Goal: Book appointment/travel/reservation

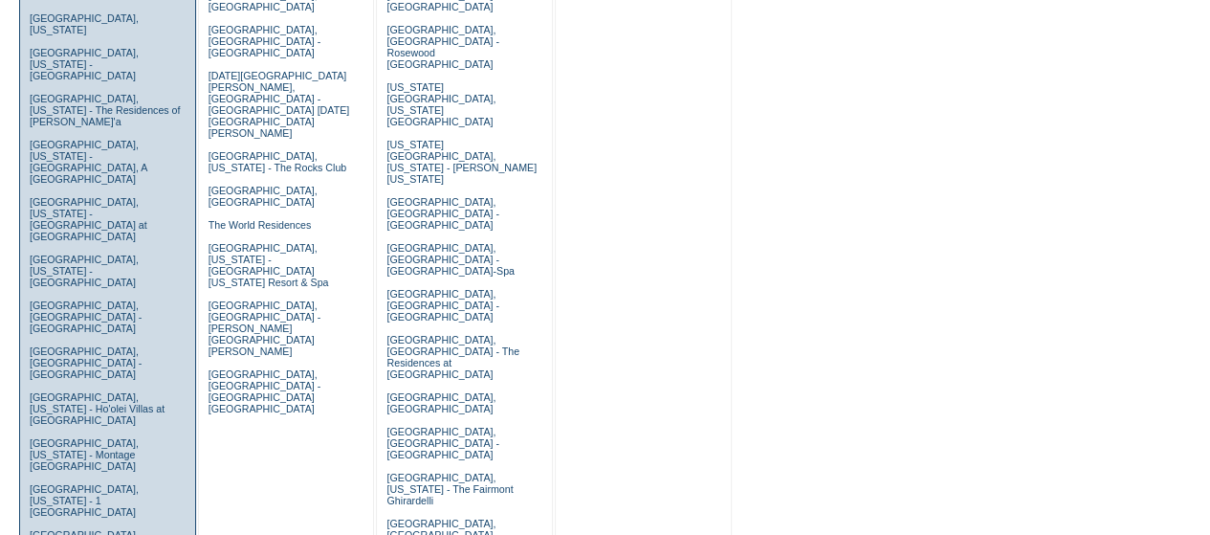
scroll to position [801, 0]
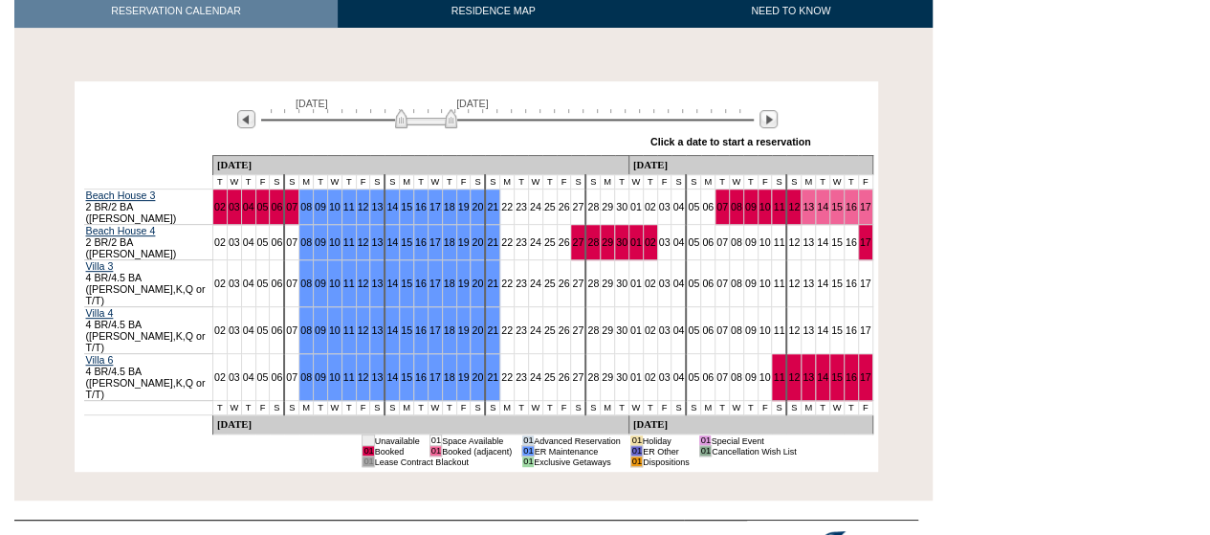
scroll to position [320, 0]
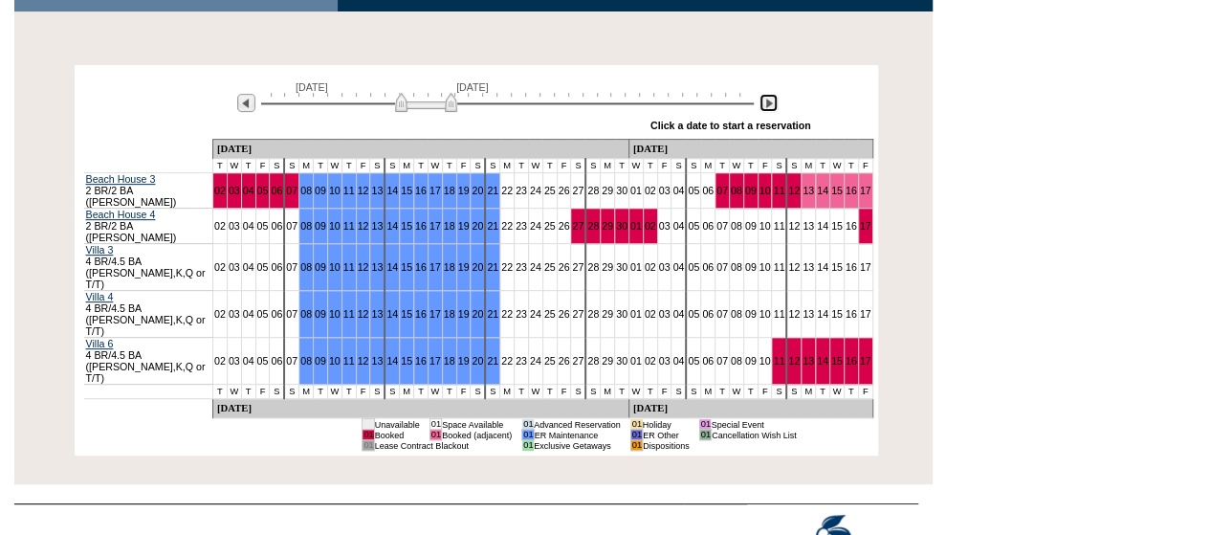
click at [766, 103] on img at bounding box center [769, 103] width 18 height 18
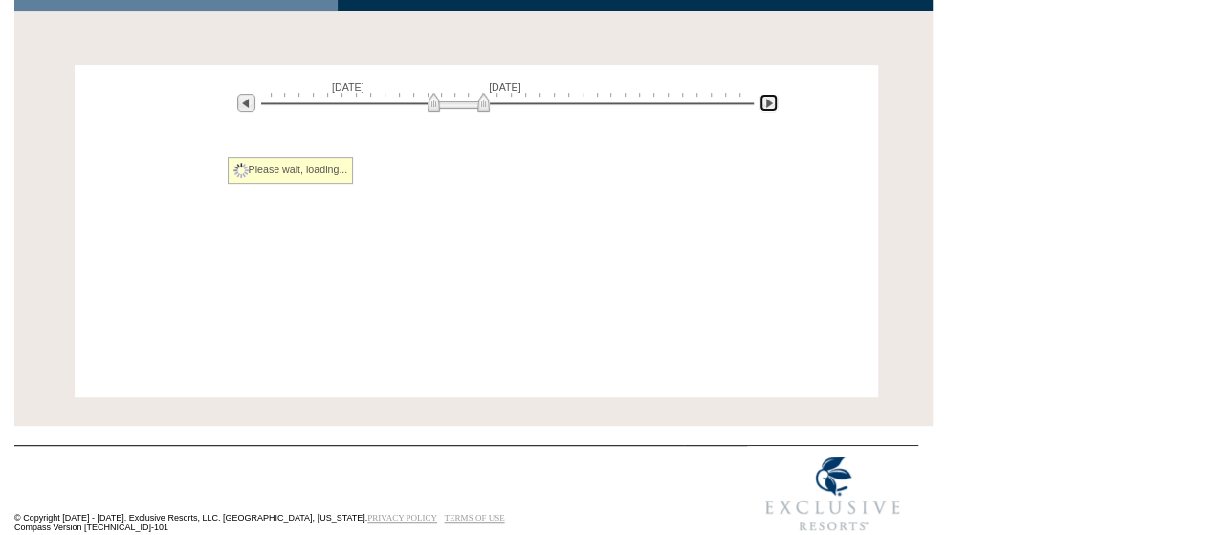
click at [766, 103] on img at bounding box center [769, 103] width 18 height 18
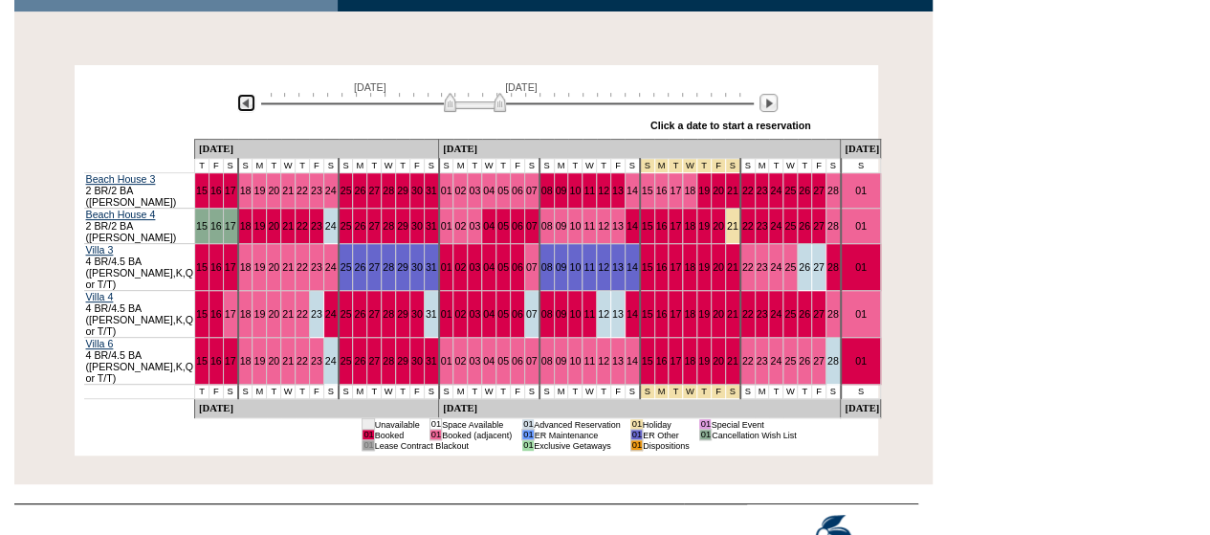
click at [245, 100] on img at bounding box center [246, 103] width 18 height 18
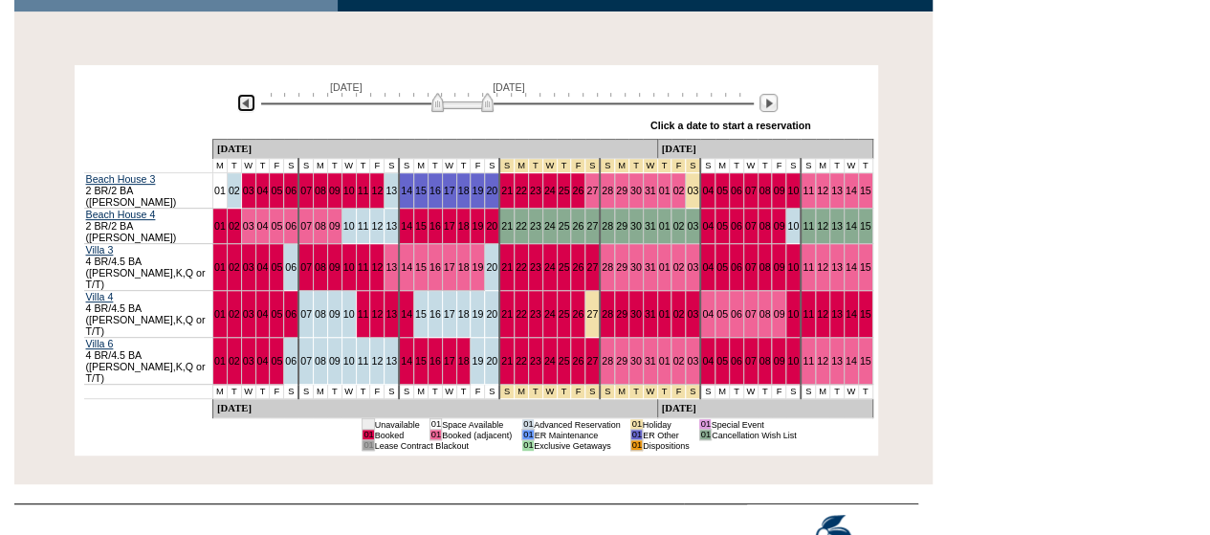
click at [489, 107] on img at bounding box center [462, 102] width 62 height 19
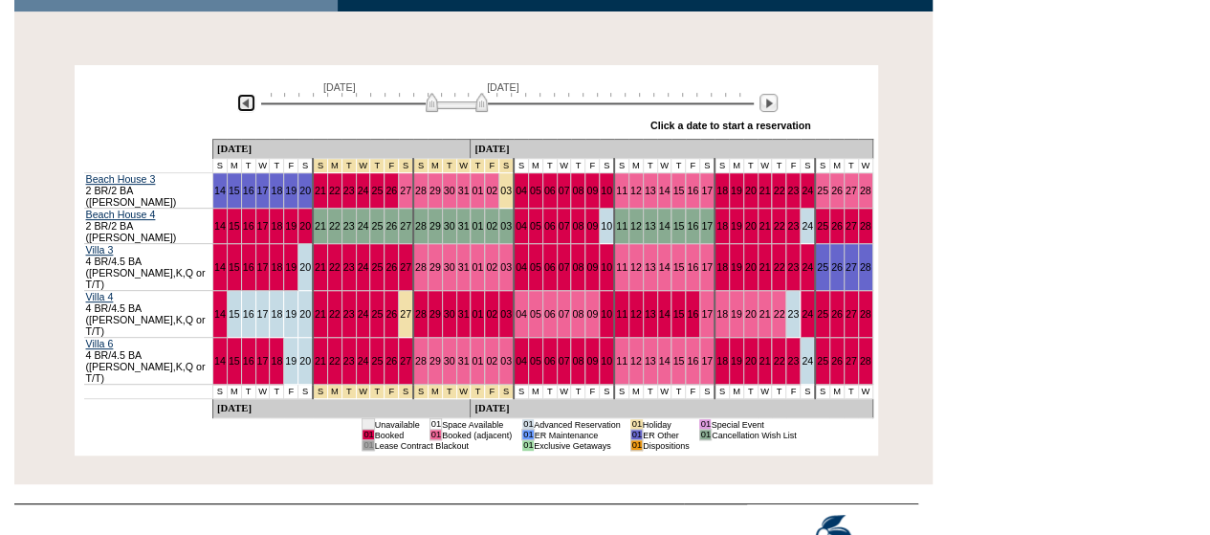
click at [430, 103] on img at bounding box center [457, 102] width 62 height 19
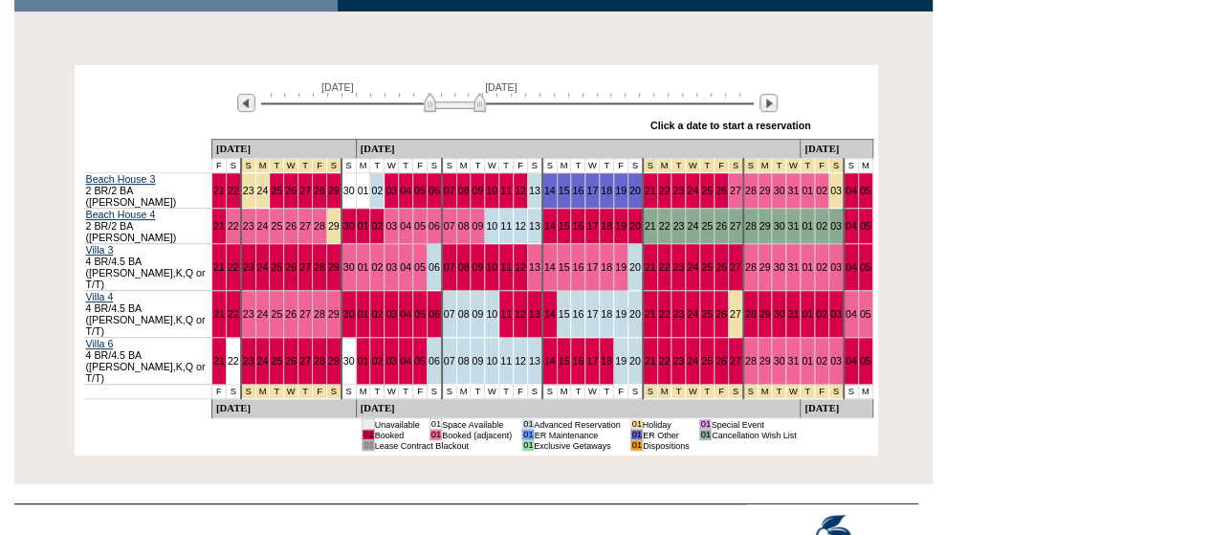
click at [84, 102] on div "[DATE] [DATE] » Apply these dates to all the calendars on this page Click a dat…" at bounding box center [476, 104] width 794 height 69
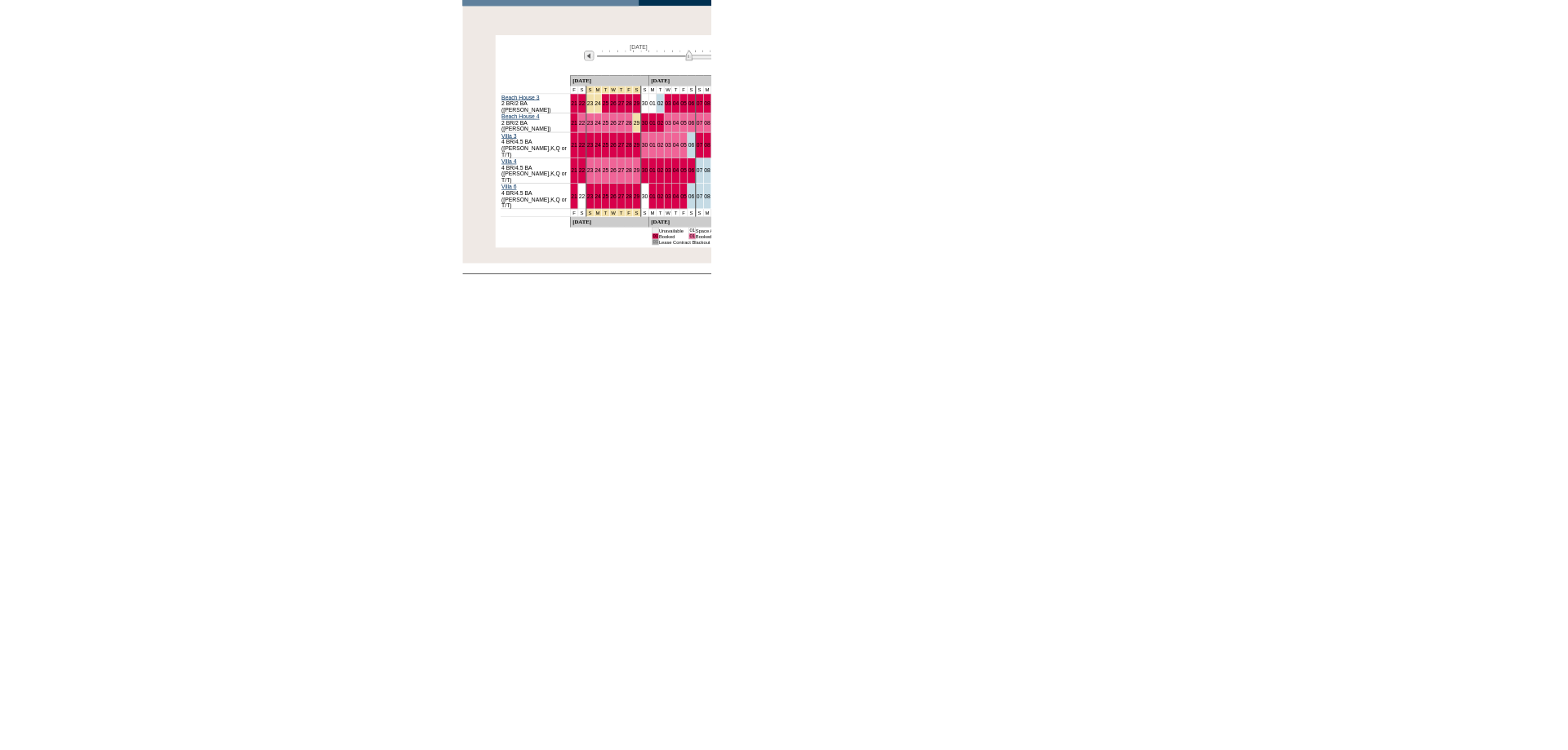
scroll to position [0, 0]
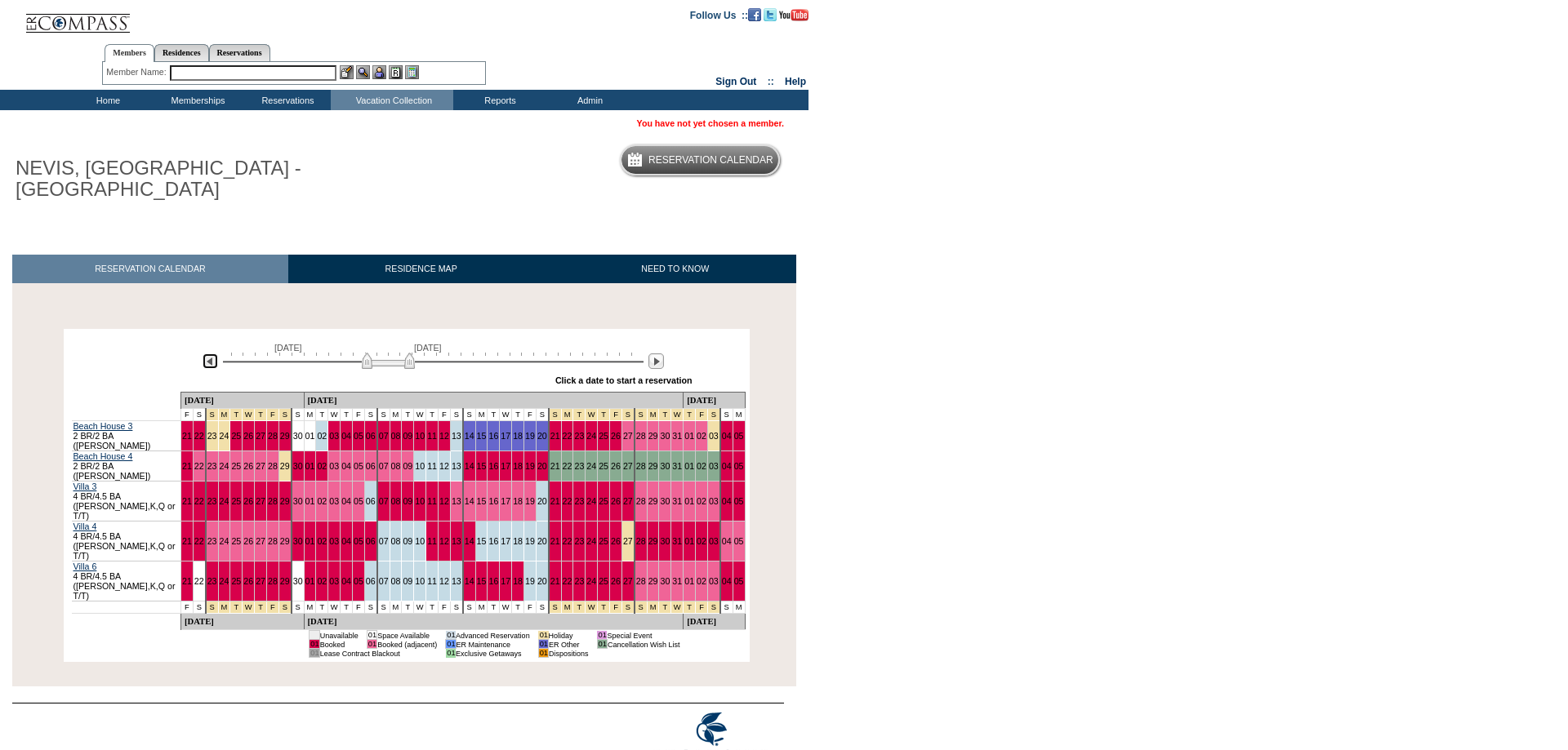
drag, startPoint x: 211, startPoint y: 363, endPoint x: 264, endPoint y: 361, distance: 53.0
click at [211, 363] on img at bounding box center [210, 361] width 15 height 15
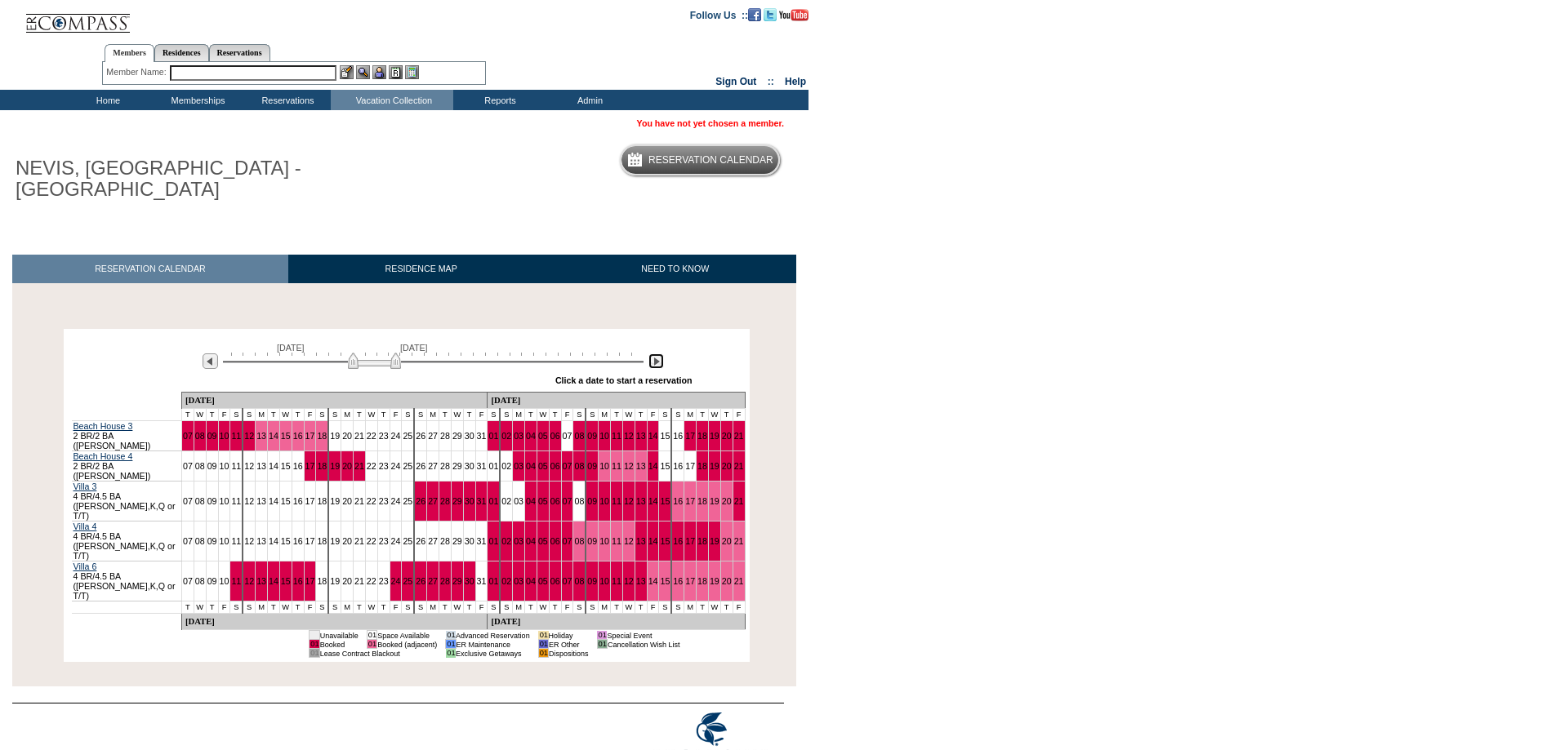
click at [655, 361] on img at bounding box center [656, 361] width 15 height 15
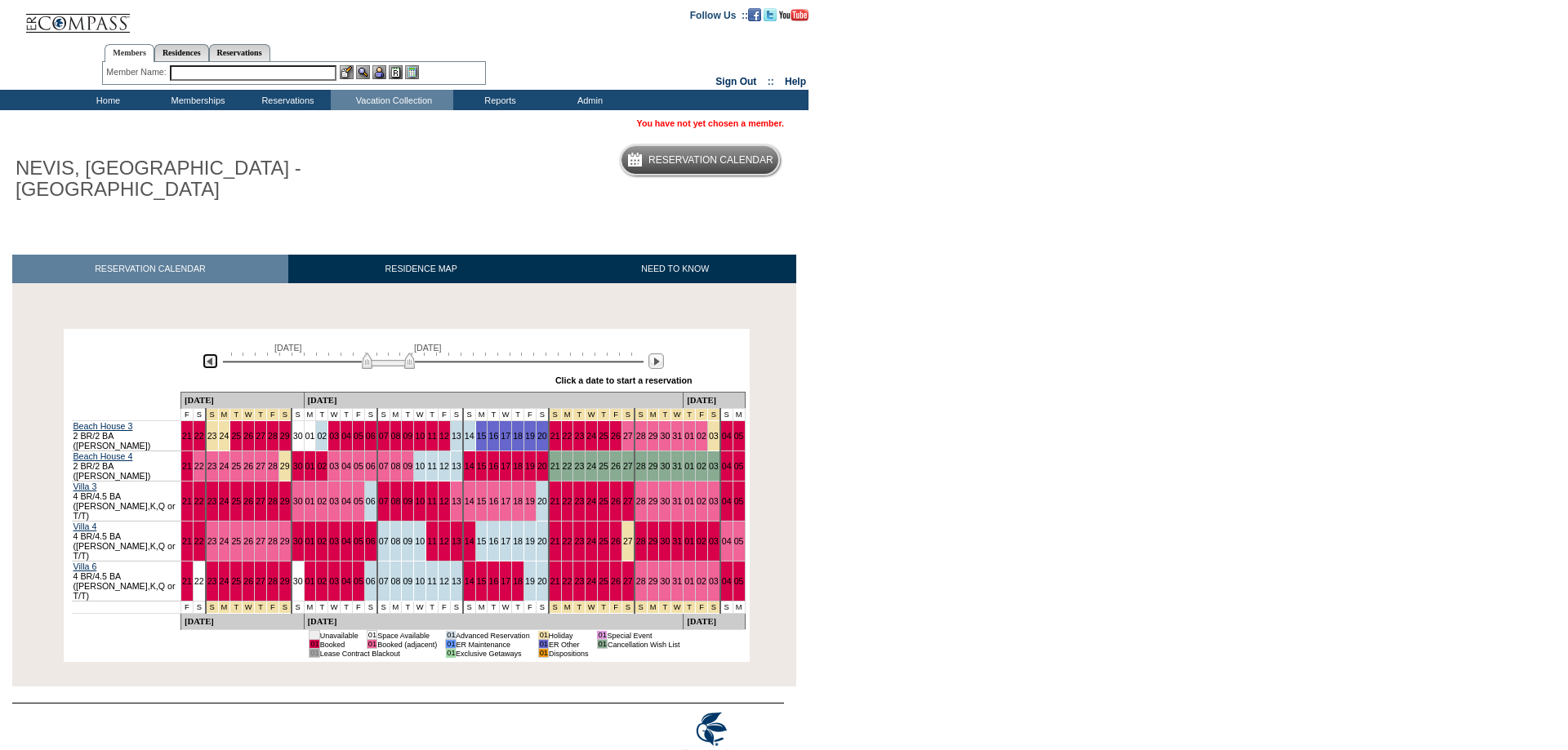
click at [206, 363] on img at bounding box center [210, 361] width 15 height 15
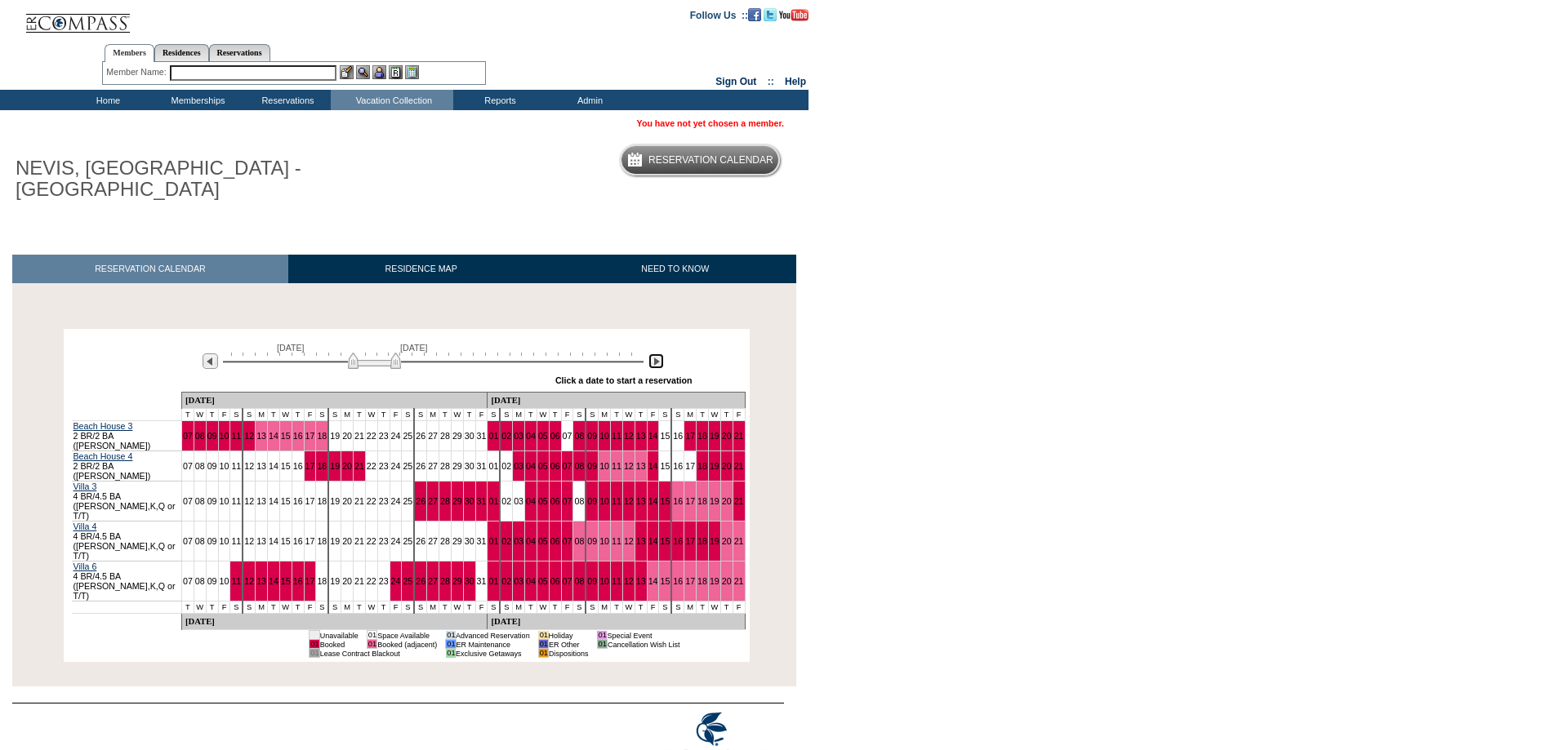
click at [656, 364] on img at bounding box center [656, 361] width 15 height 15
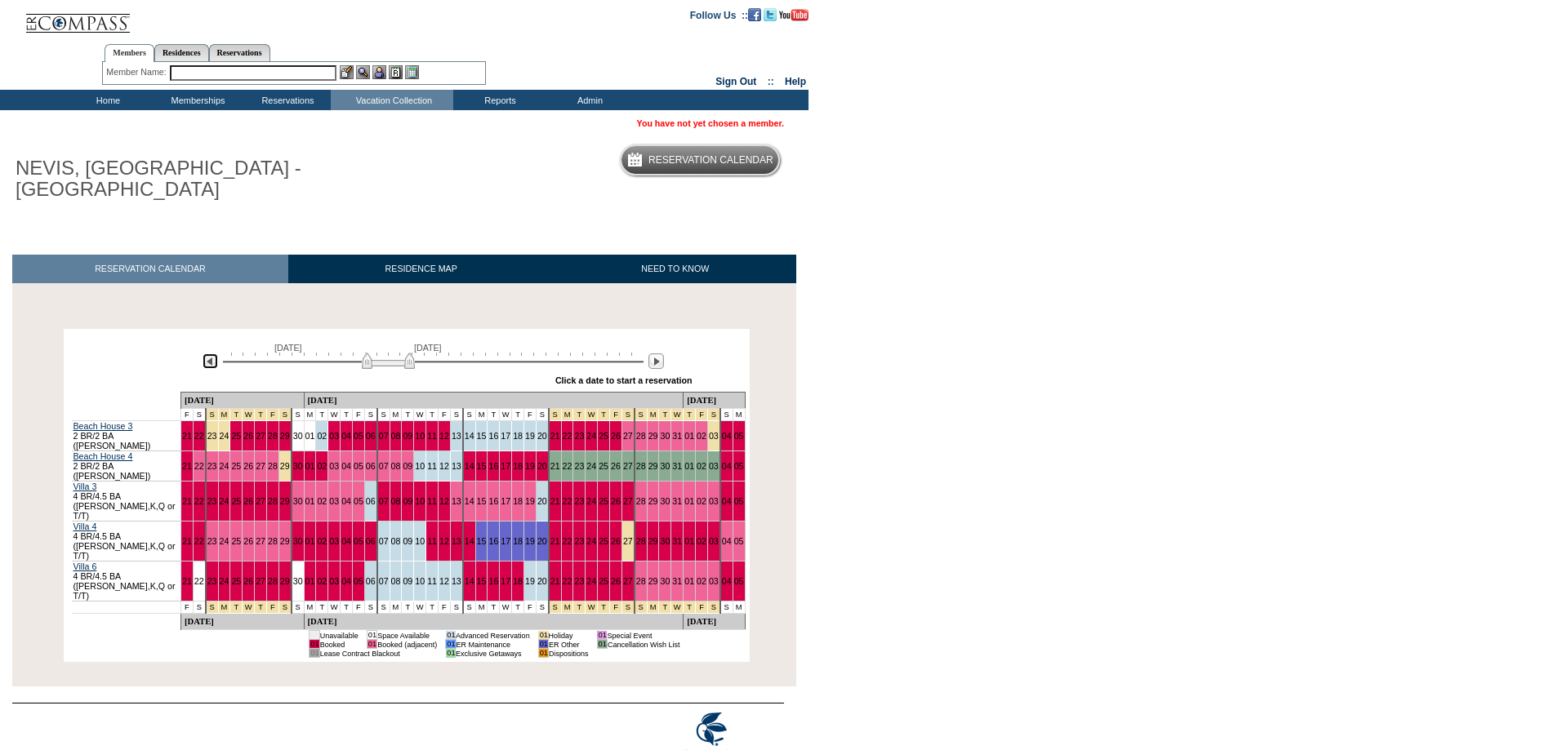
click at [209, 363] on img at bounding box center [210, 361] width 15 height 15
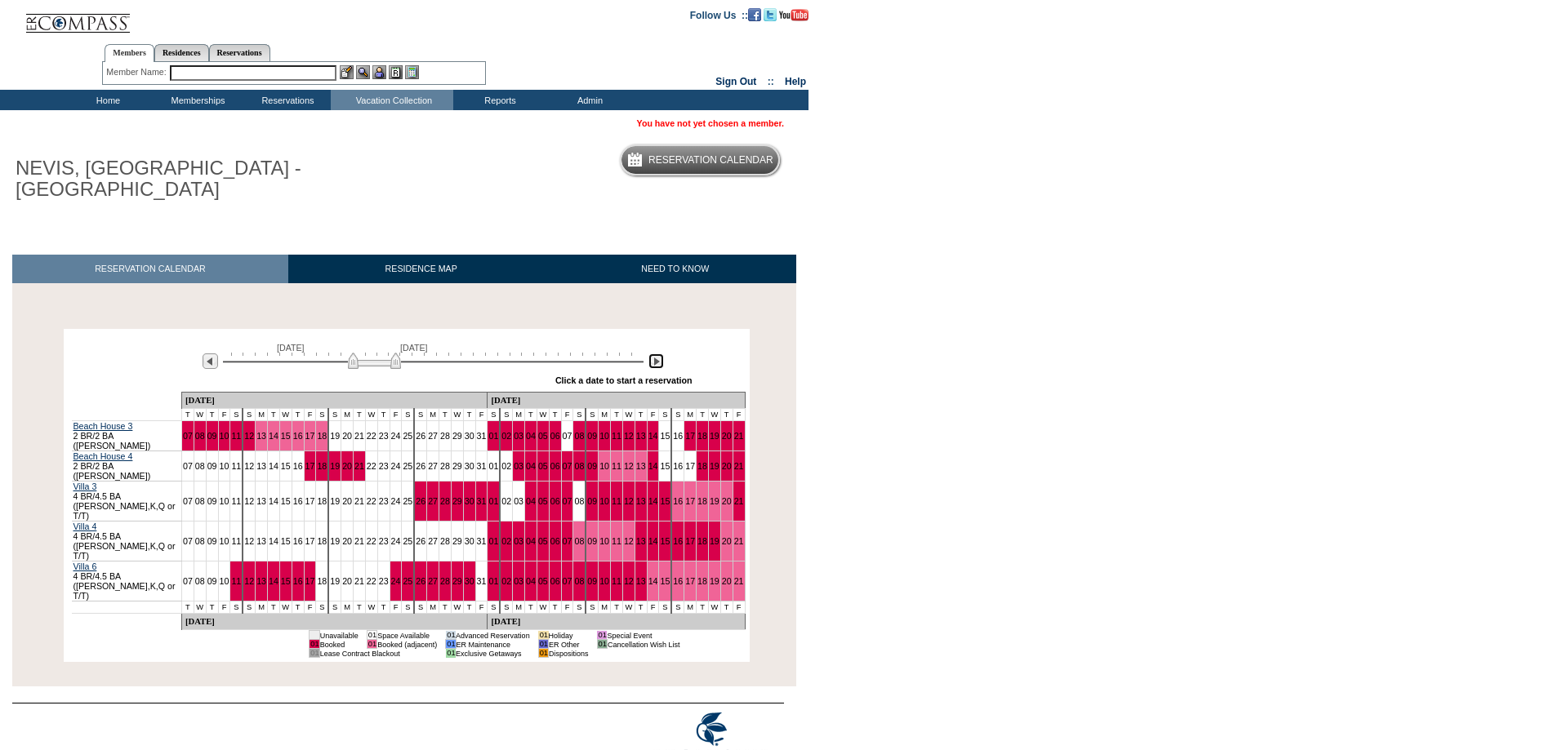
click at [652, 362] on img at bounding box center [656, 361] width 15 height 15
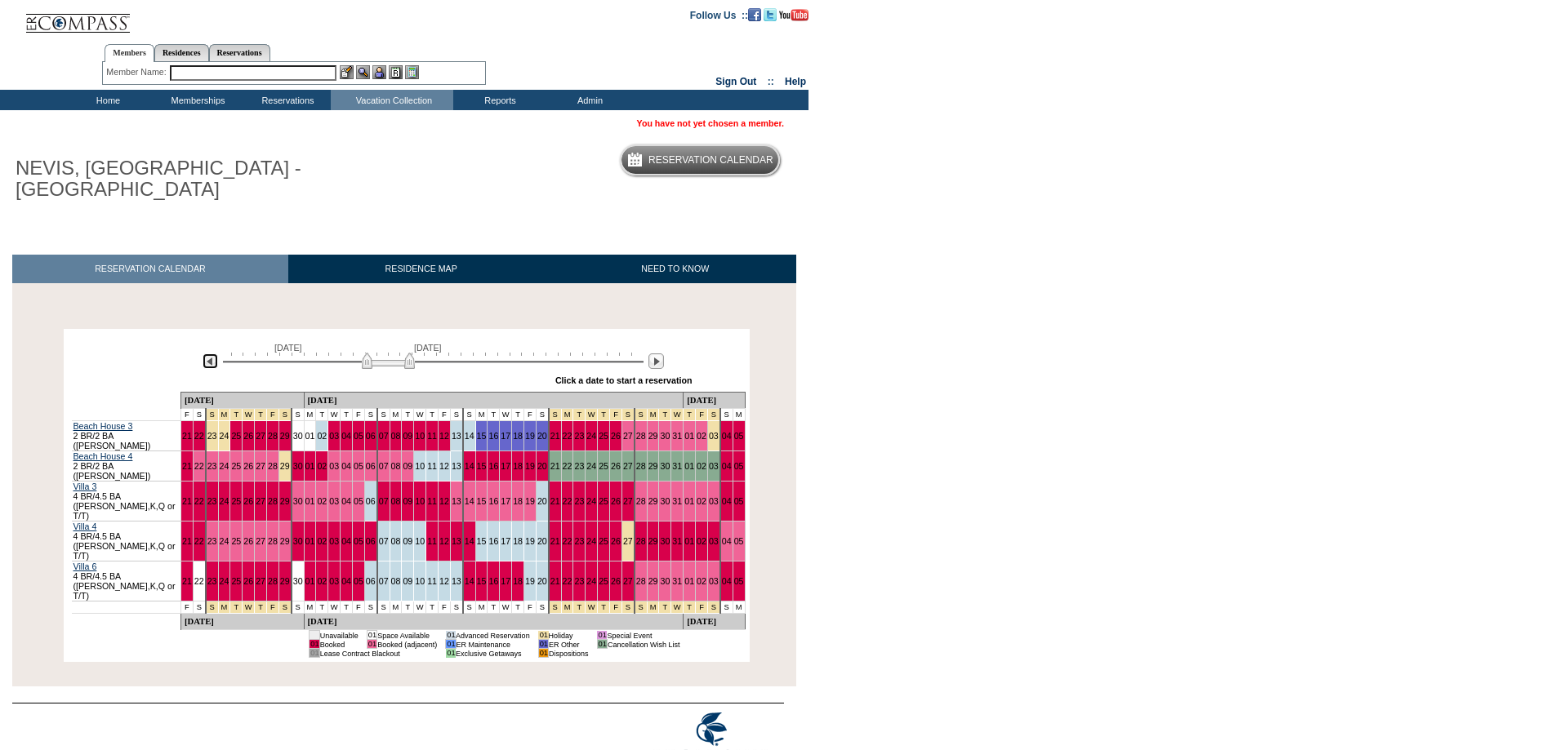
click at [208, 367] on img at bounding box center [210, 361] width 15 height 15
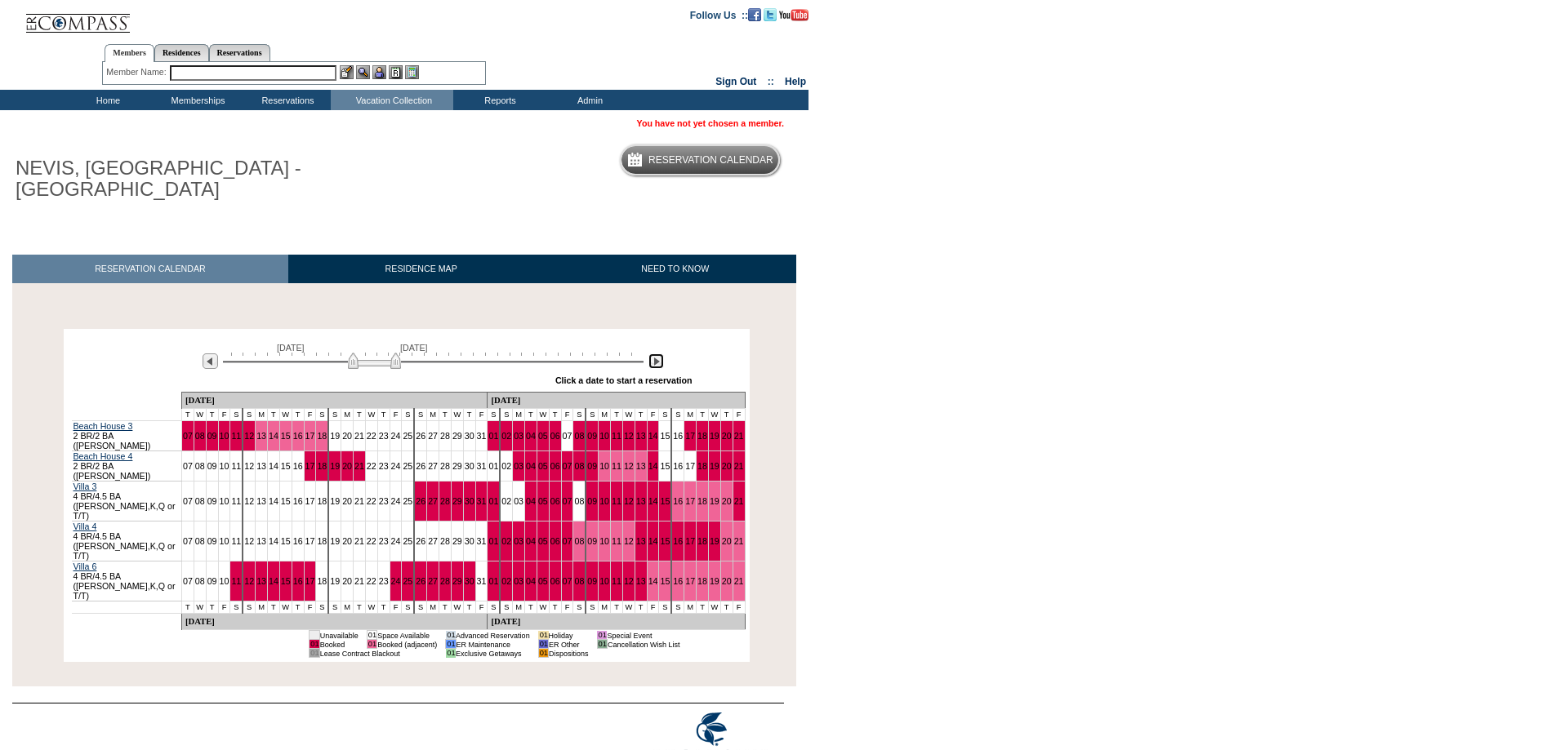
click at [656, 361] on img at bounding box center [656, 361] width 15 height 15
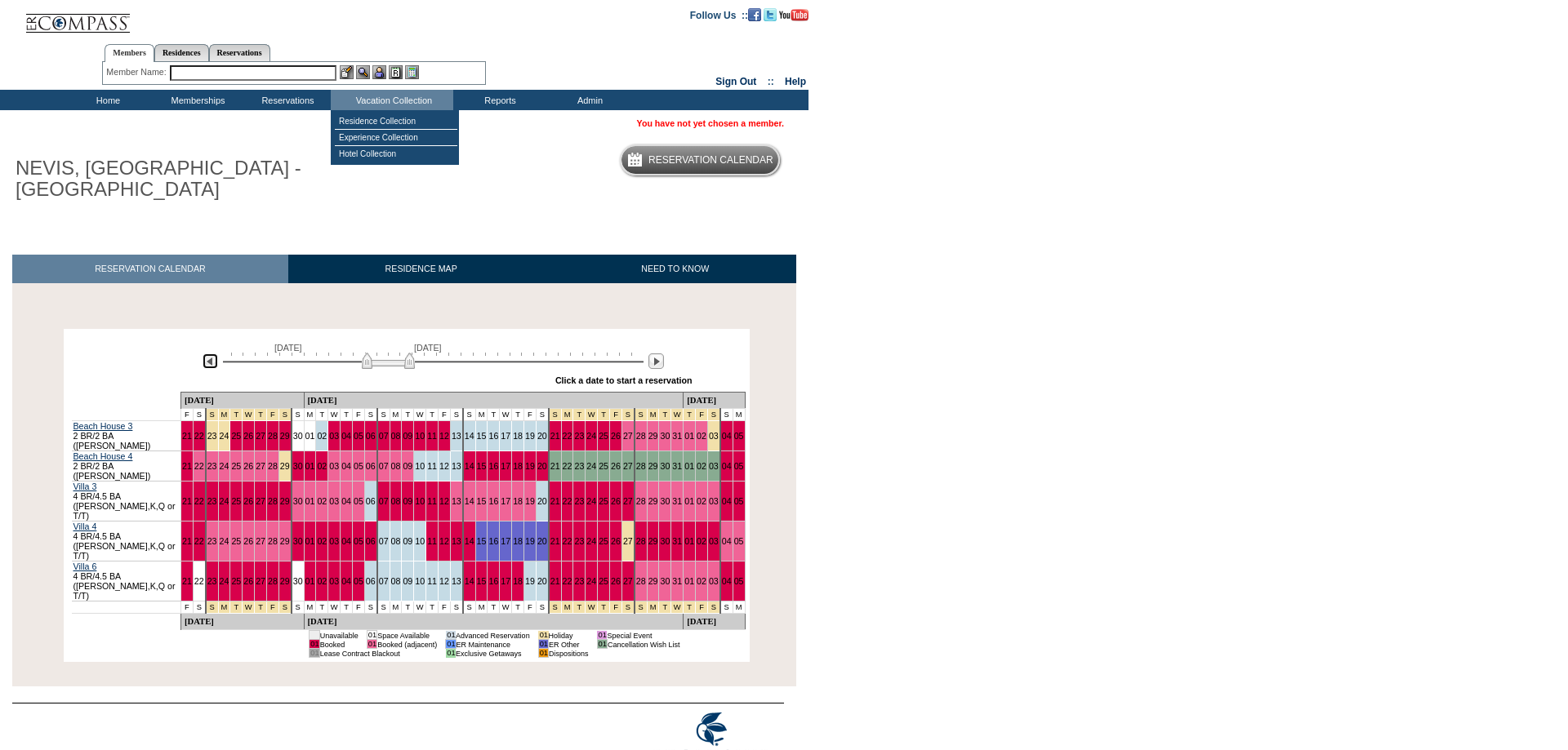
click at [207, 359] on img at bounding box center [210, 361] width 15 height 15
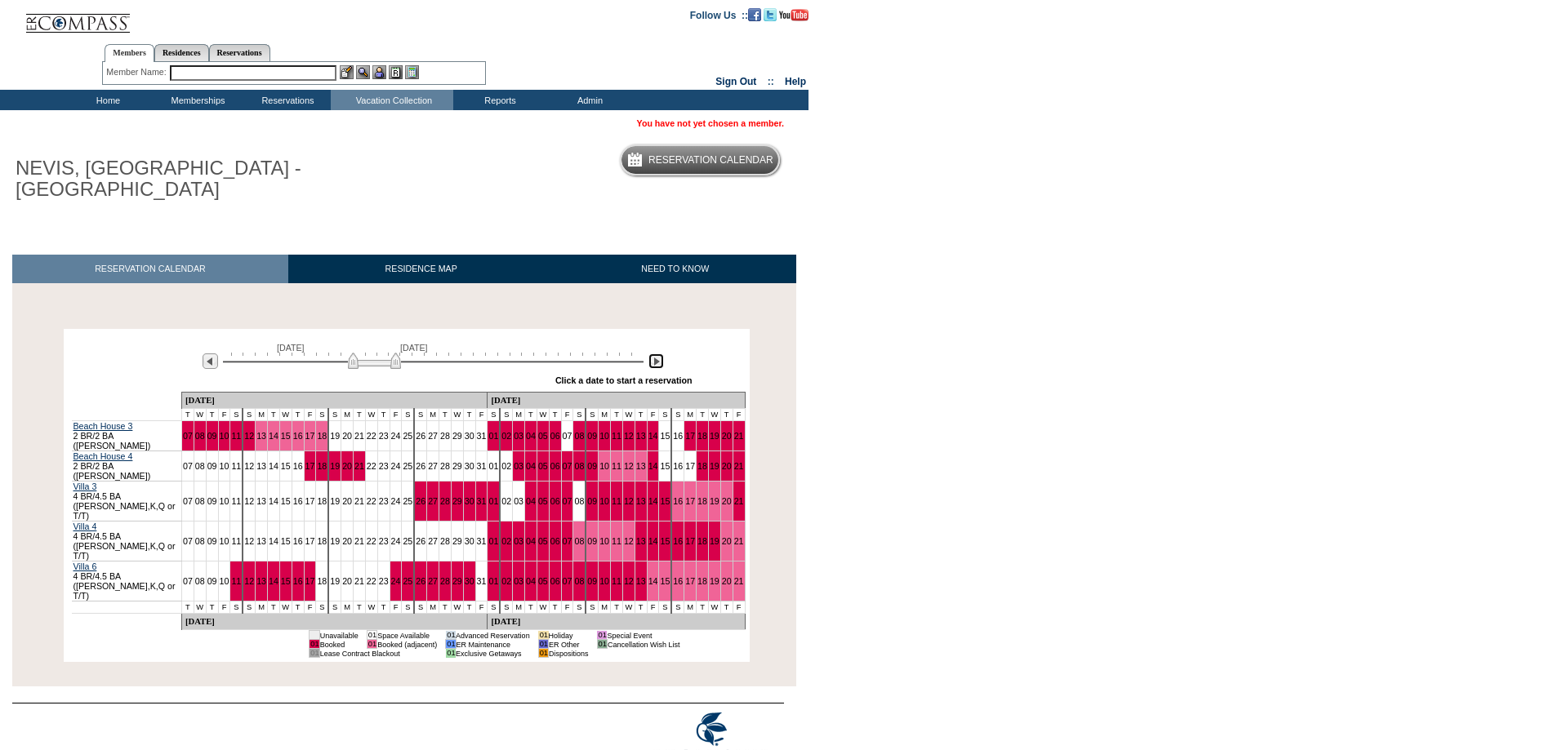
click at [657, 362] on img at bounding box center [656, 361] width 15 height 15
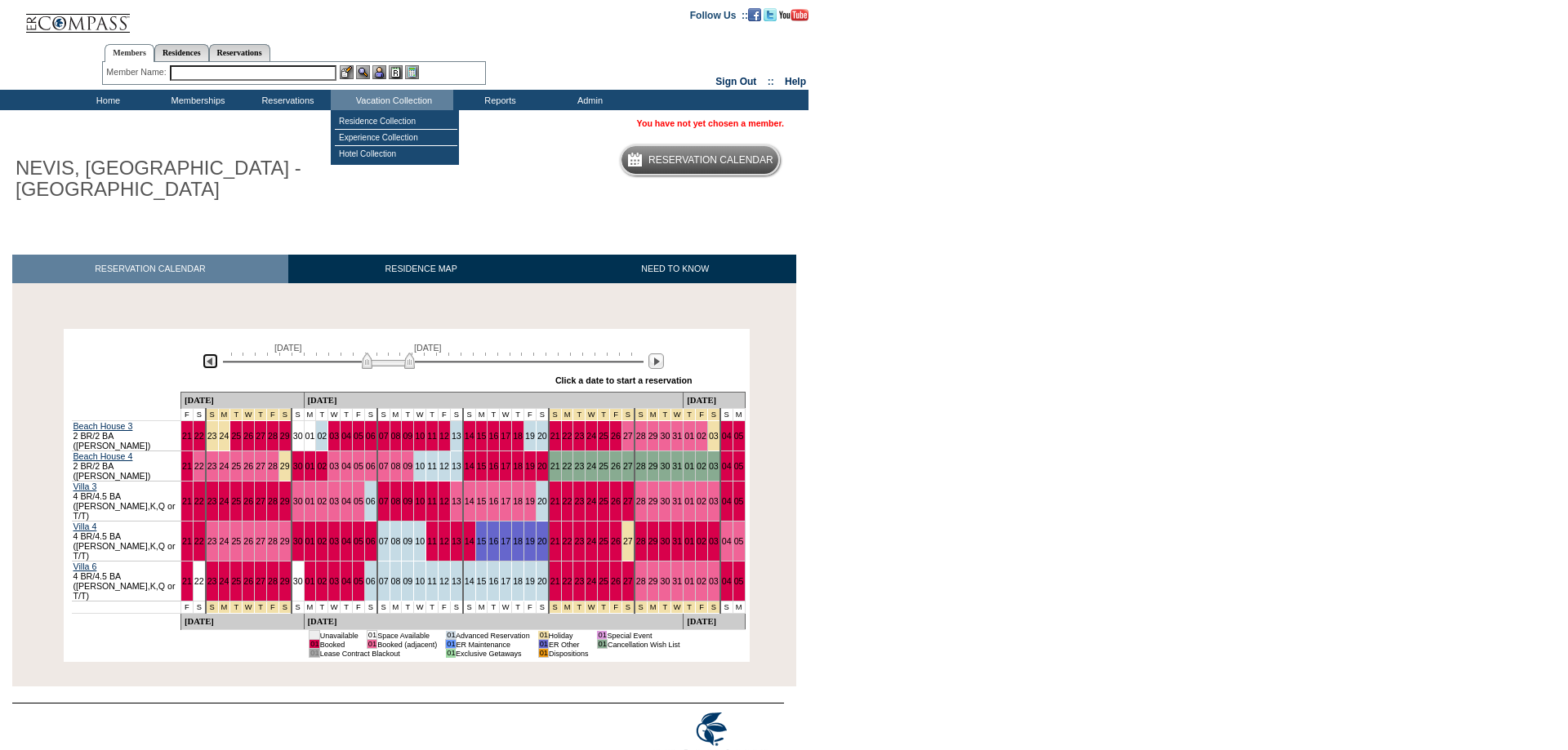
click at [207, 363] on img at bounding box center [210, 361] width 15 height 15
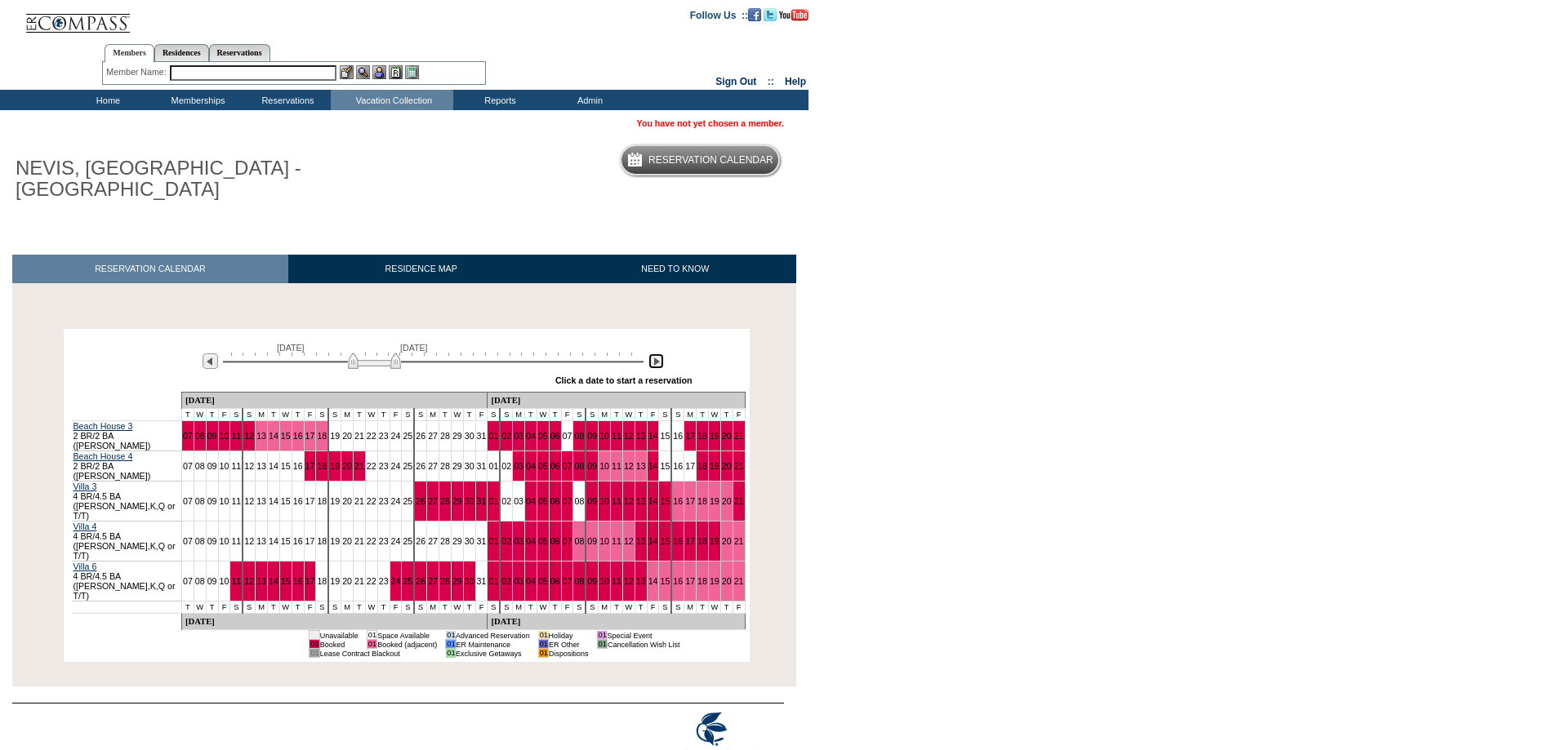
click at [653, 360] on img at bounding box center [656, 361] width 15 height 15
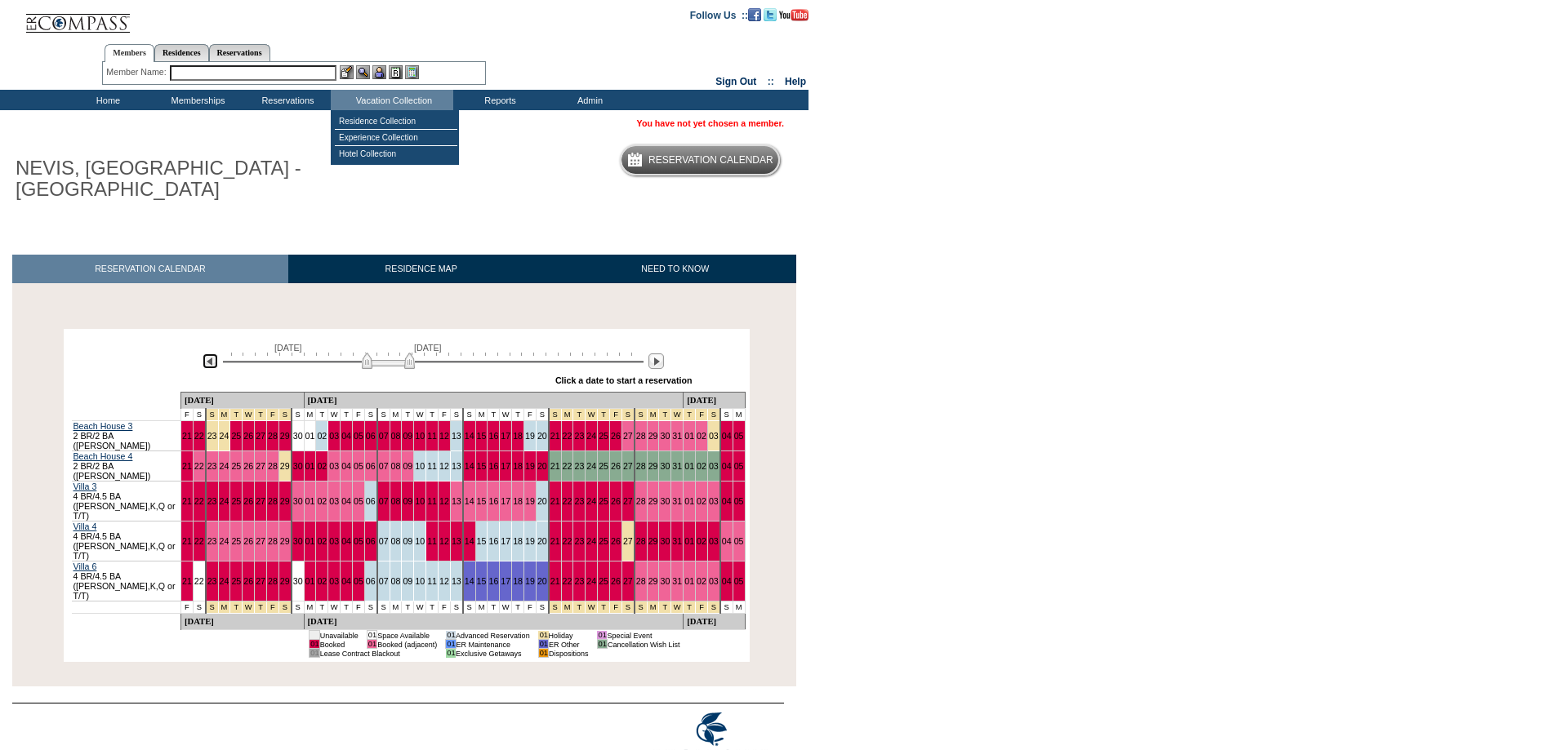
click at [210, 362] on img at bounding box center [210, 361] width 15 height 15
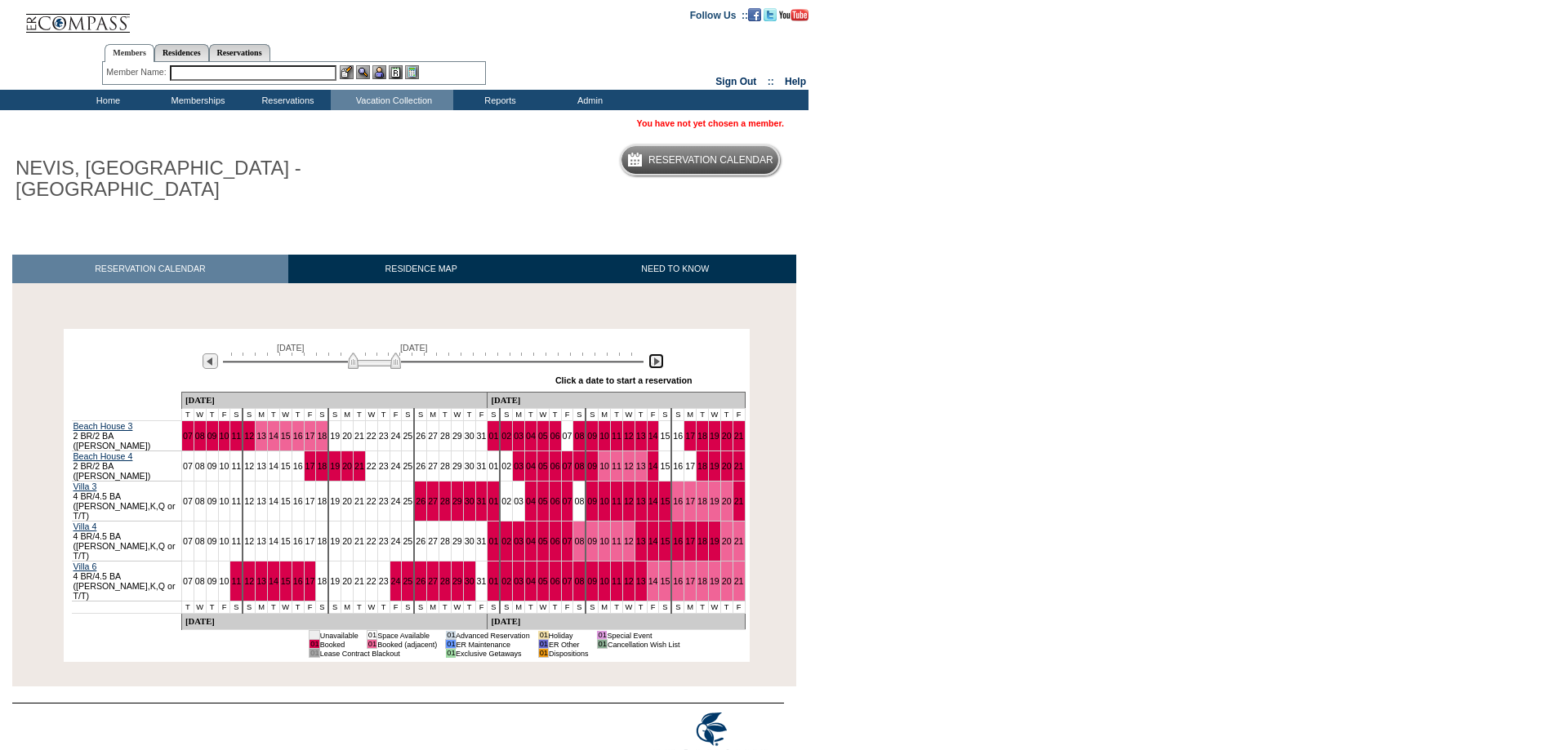
click at [662, 363] on img at bounding box center [656, 361] width 15 height 15
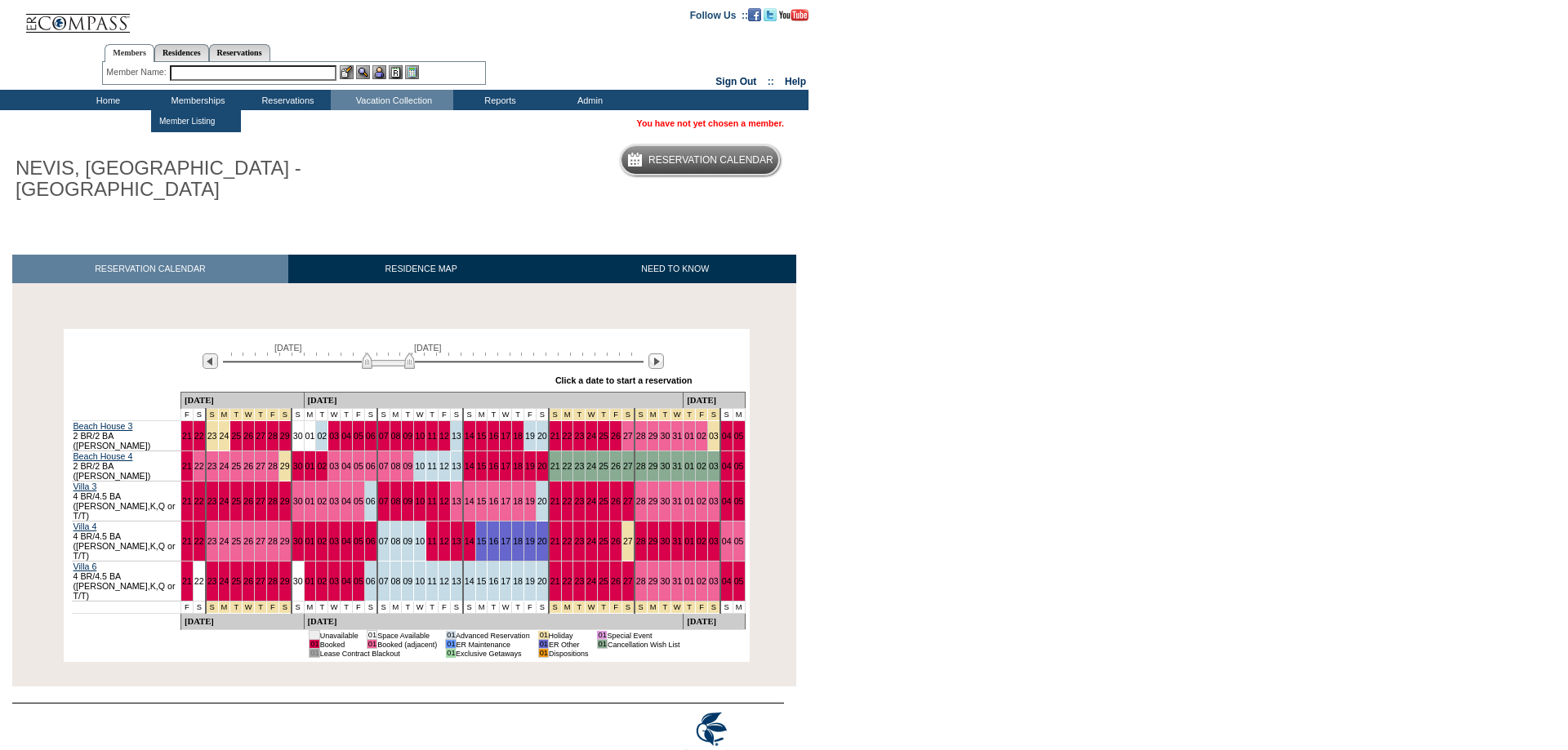
click at [197, 77] on input "text" at bounding box center [253, 73] width 166 height 15
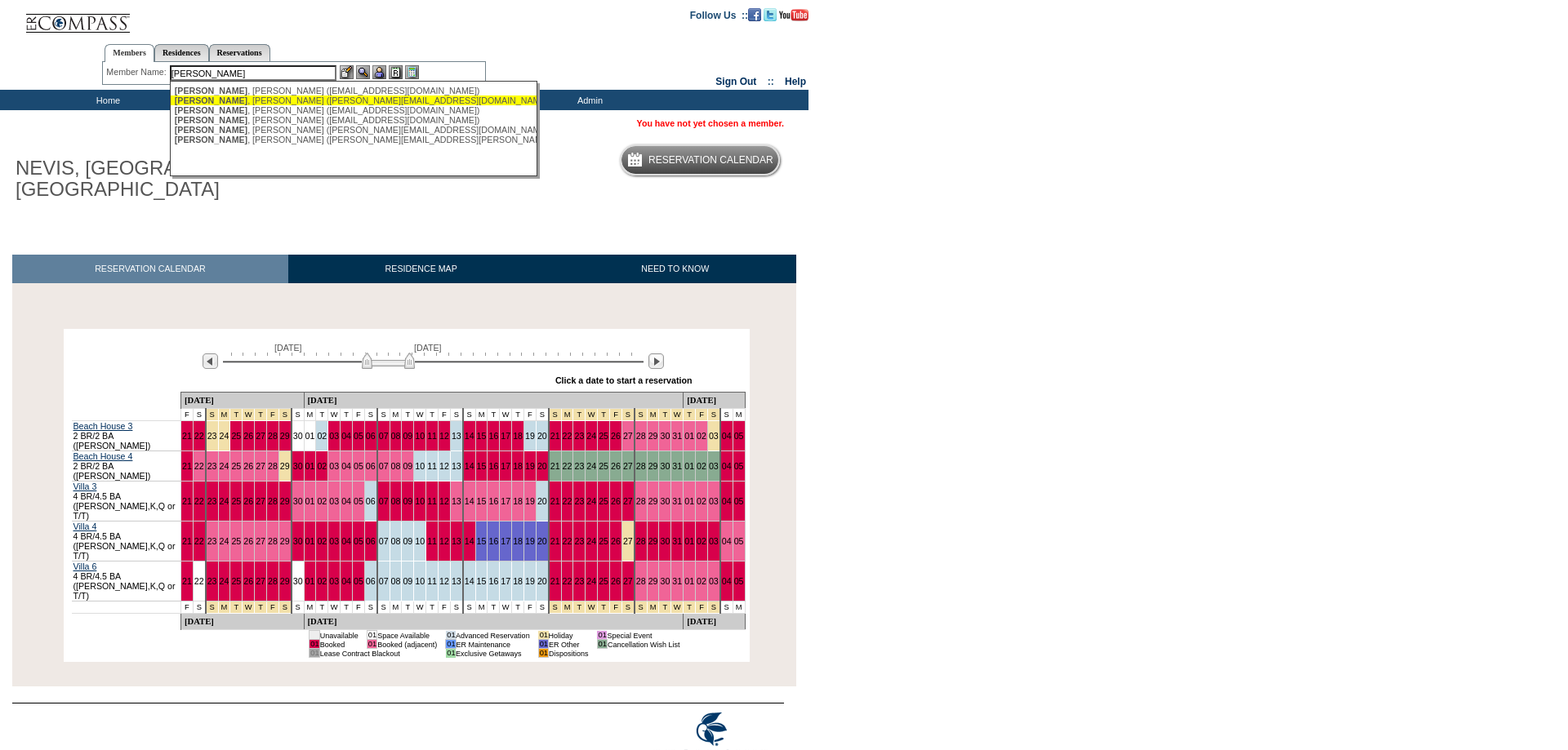
click at [205, 104] on span "Twomey" at bounding box center [211, 100] width 73 height 9
type input "Twomey, Heather (heathertwomey@me.com)"
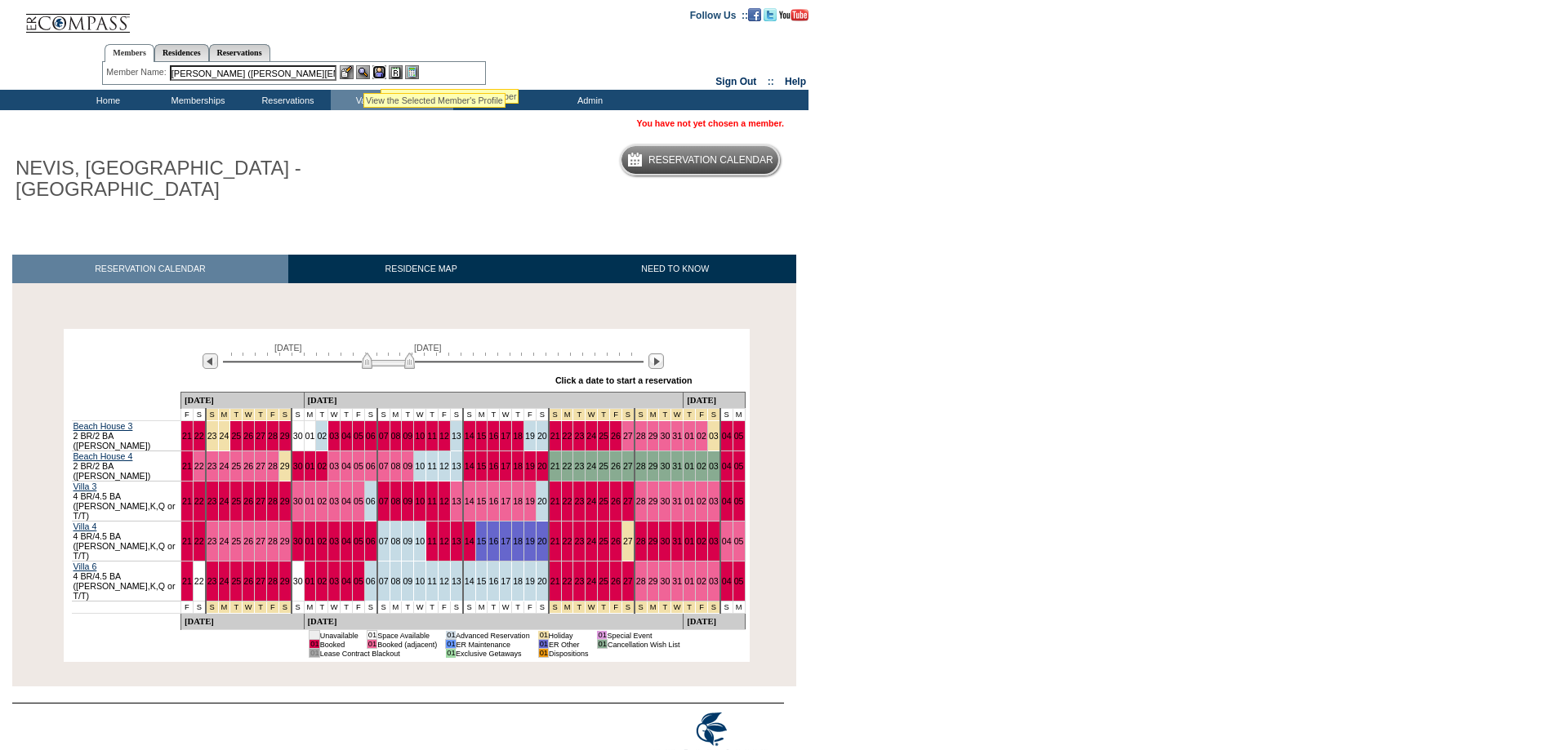
click at [379, 68] on img at bounding box center [379, 73] width 14 height 14
